Goal: Task Accomplishment & Management: Use online tool/utility

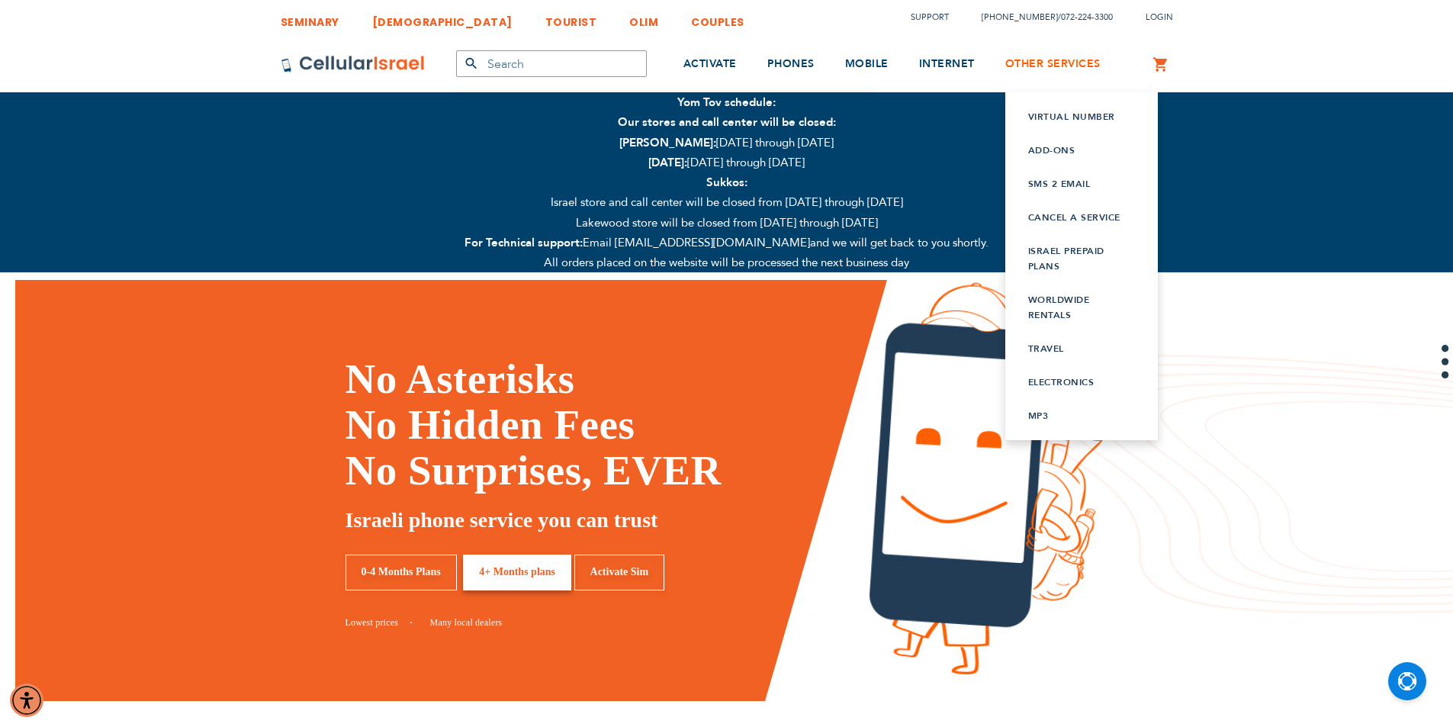
click at [1041, 65] on span "OTHER SERVICES" at bounding box center [1052, 63] width 95 height 14
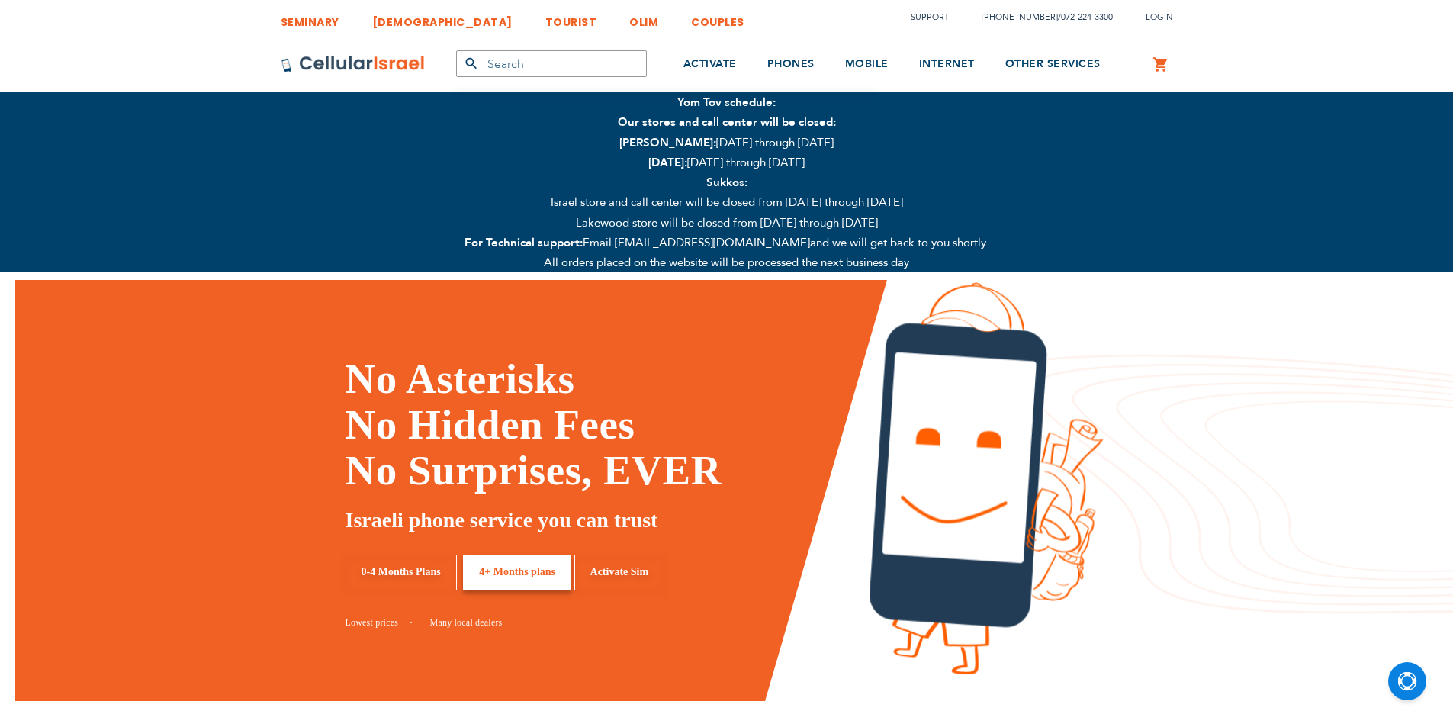
click at [720, 65] on span "ACTIVATE" at bounding box center [709, 63] width 53 height 14
